Goal: Check status

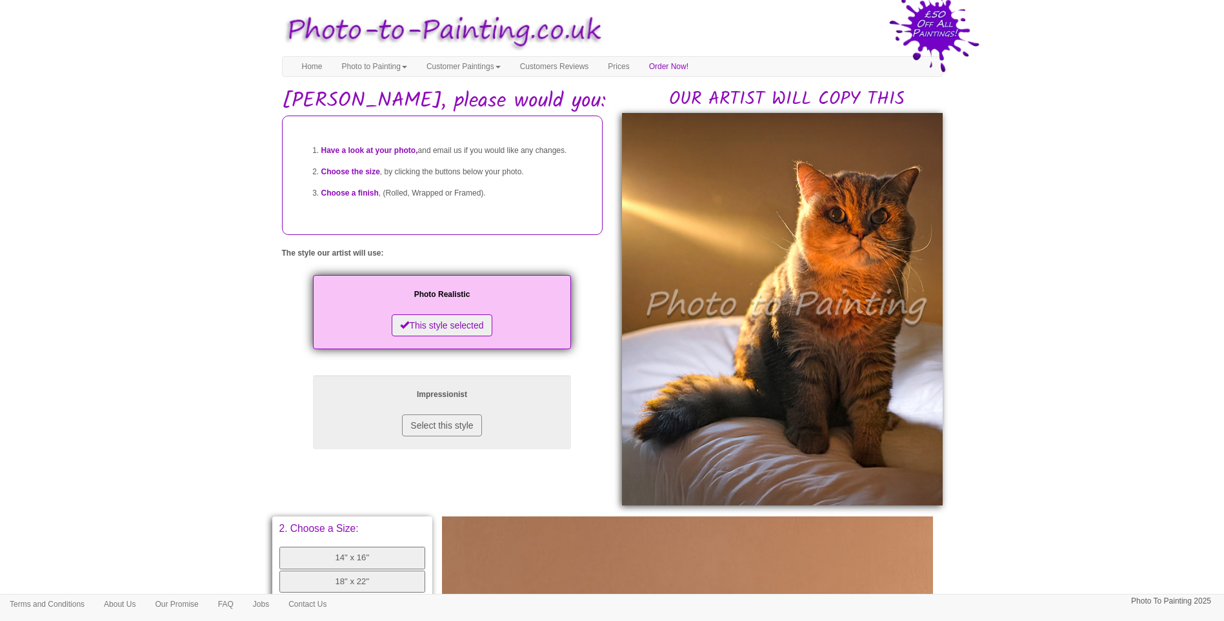
drag, startPoint x: 1059, startPoint y: 392, endPoint x: 966, endPoint y: 423, distance: 98.2
click at [1052, 388] on body "Your painting - risk free Toggle navigation Menu Home Photo to Painting Photo t…" at bounding box center [612, 536] width 1224 height 1060
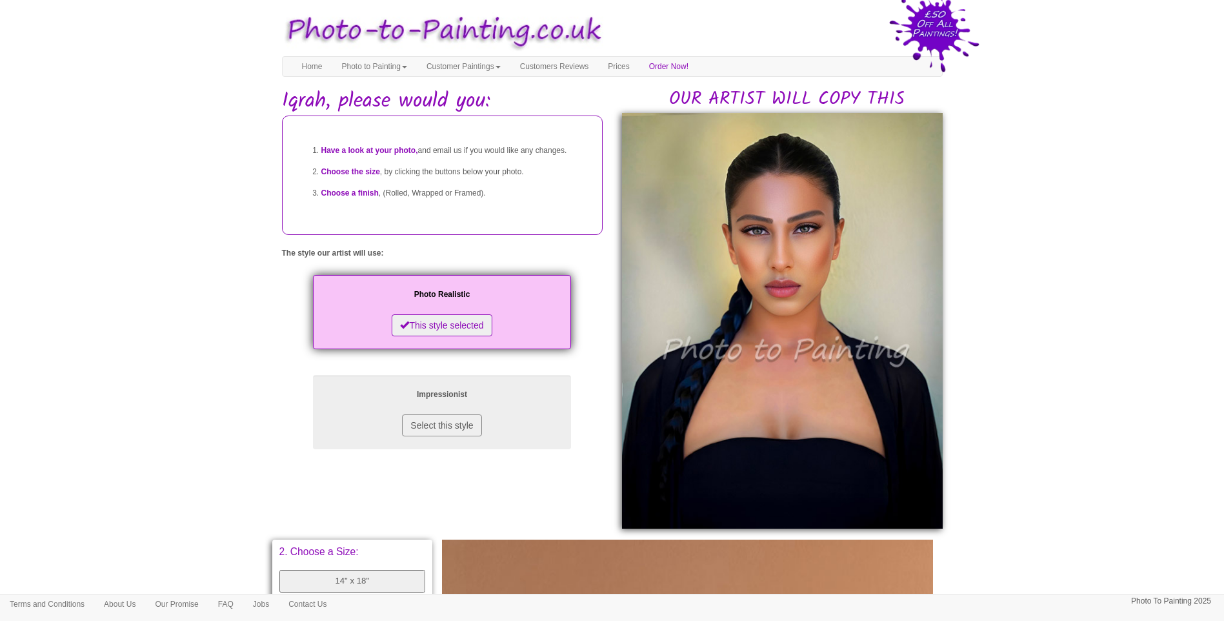
click at [1065, 374] on body "Your painting - risk free Toggle navigation Menu Home Photo to Painting Photo t…" at bounding box center [612, 547] width 1224 height 1083
click at [197, 365] on body "Your painting - risk free Toggle navigation Menu Home Photo to Painting Photo t…" at bounding box center [612, 547] width 1224 height 1083
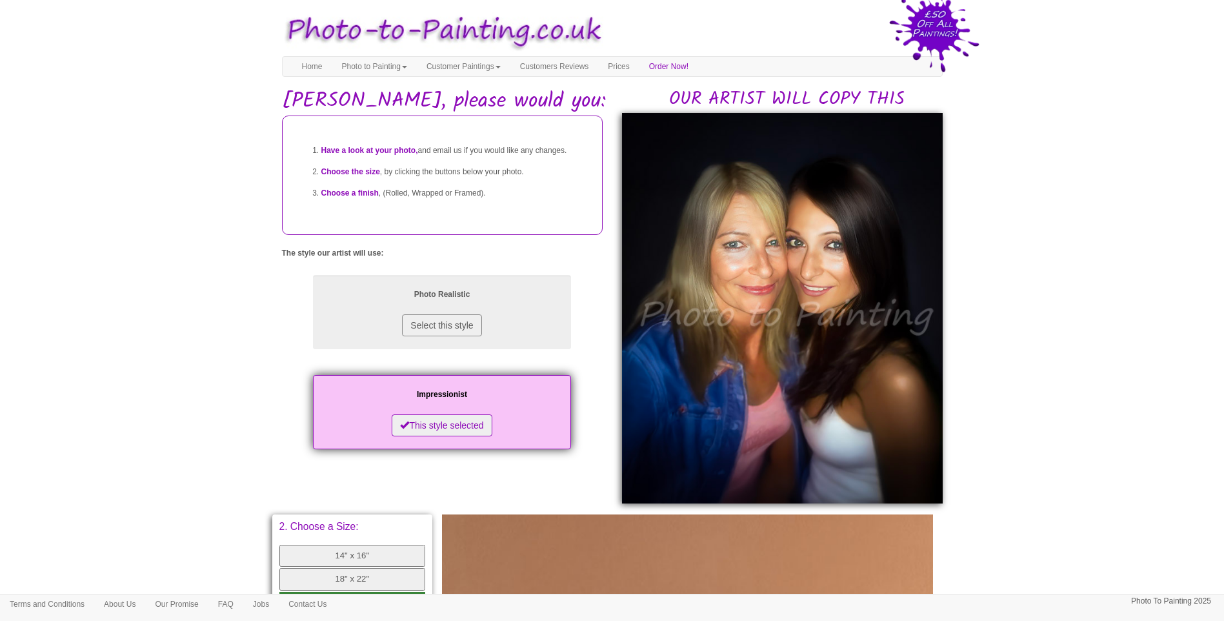
click at [1104, 329] on body "Your painting - risk free Toggle navigation Menu Home Photo to Painting Photo t…" at bounding box center [612, 535] width 1224 height 1058
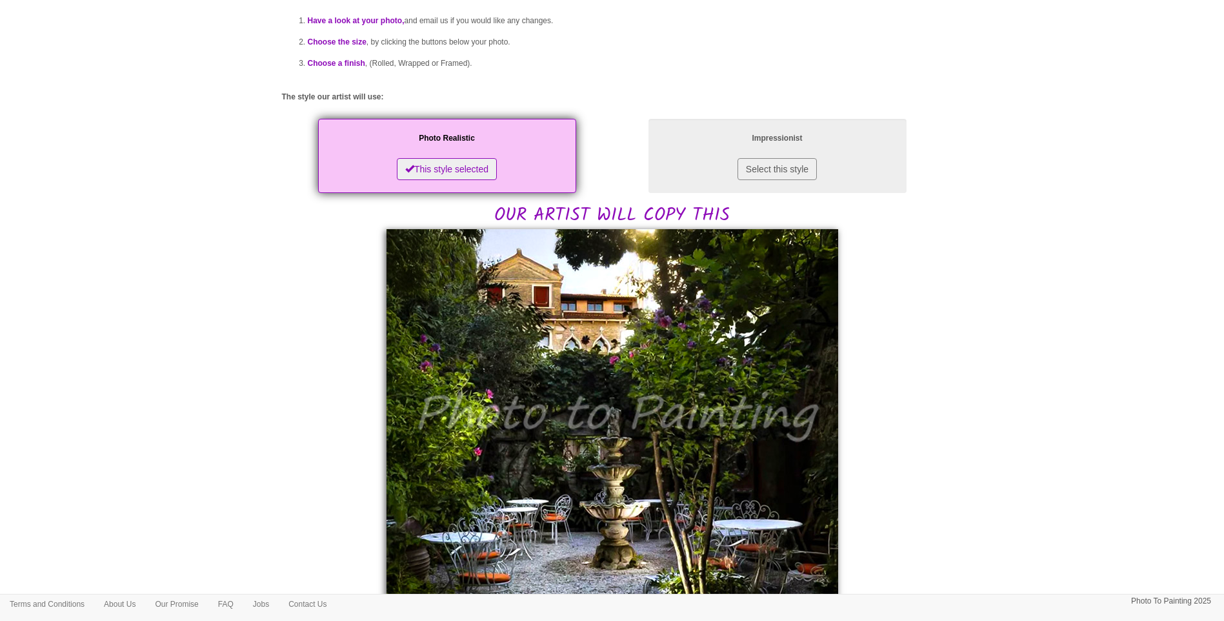
scroll to position [215, 0]
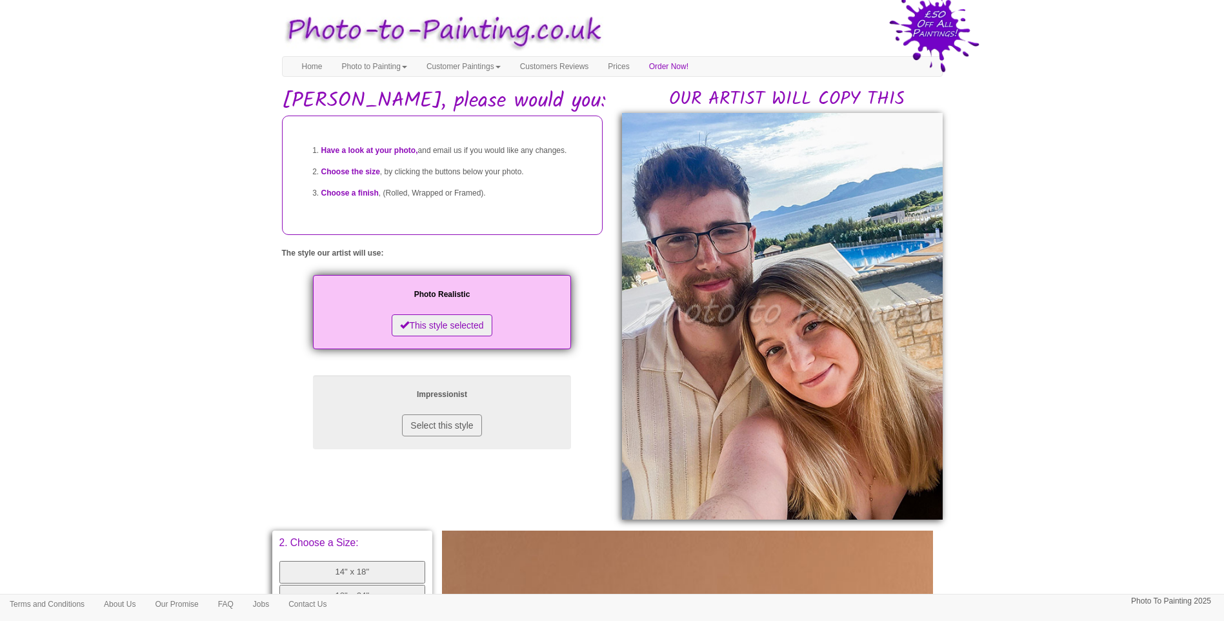
drag, startPoint x: 1047, startPoint y: 383, endPoint x: 1024, endPoint y: 395, distance: 25.7
click at [1047, 383] on body "Your painting - risk free Toggle navigation Menu Home Photo to Painting Photo t…" at bounding box center [612, 543] width 1224 height 1074
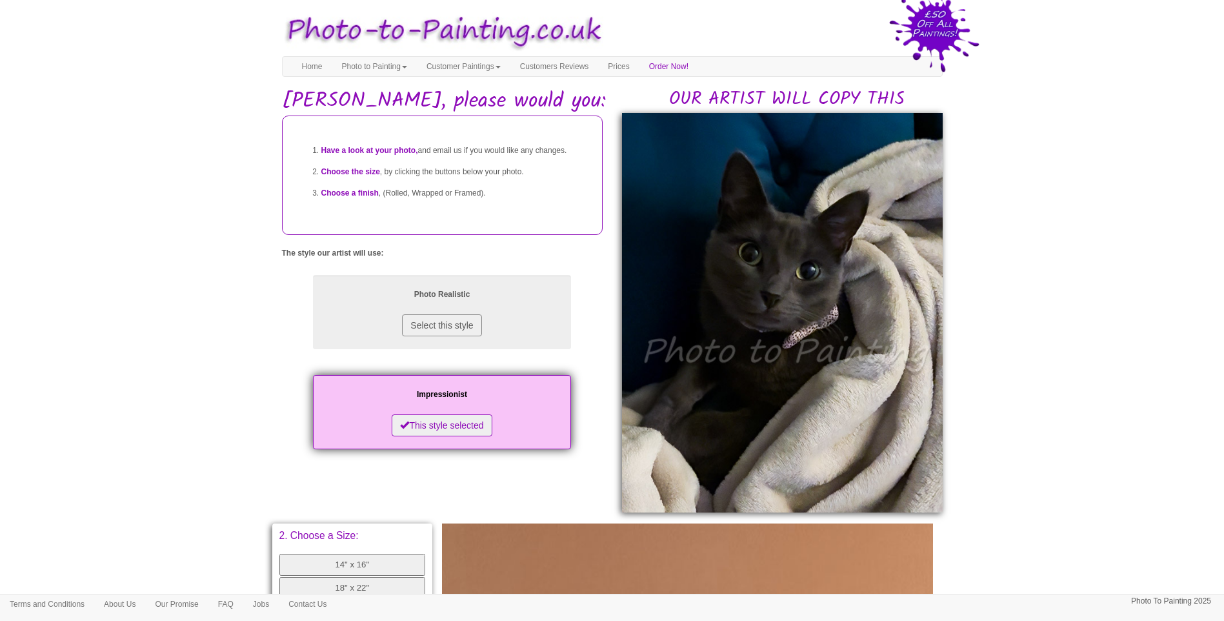
drag, startPoint x: 1027, startPoint y: 328, endPoint x: 1023, endPoint y: 343, distance: 15.3
click at [1027, 328] on body "Your painting - risk free Toggle navigation Menu Home Photo to Painting Photo t…" at bounding box center [612, 539] width 1224 height 1067
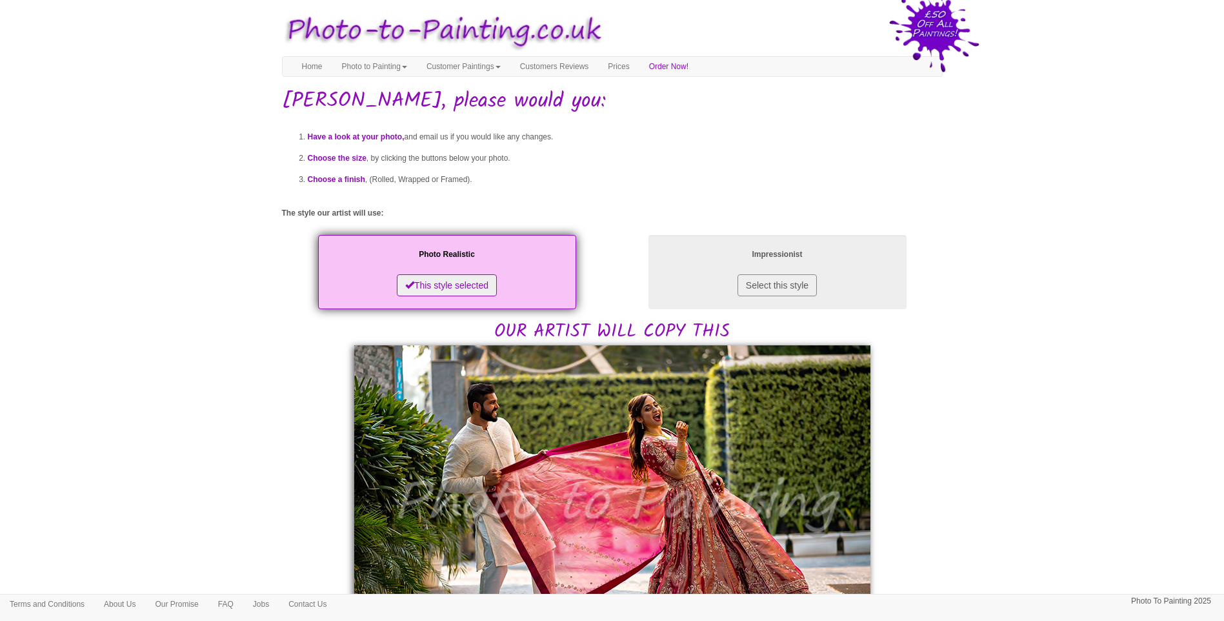
click at [1091, 459] on body "Your painting - risk free Toggle navigation Menu Home Photo to Painting Photo t…" at bounding box center [612, 619] width 1224 height 1227
